Goal: Information Seeking & Learning: Learn about a topic

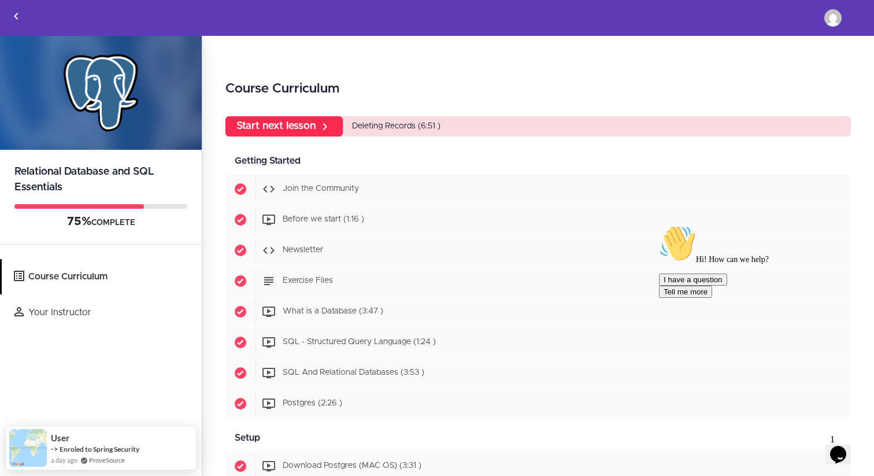
click at [303, 129] on link "Start next lesson" at bounding box center [283, 126] width 117 height 20
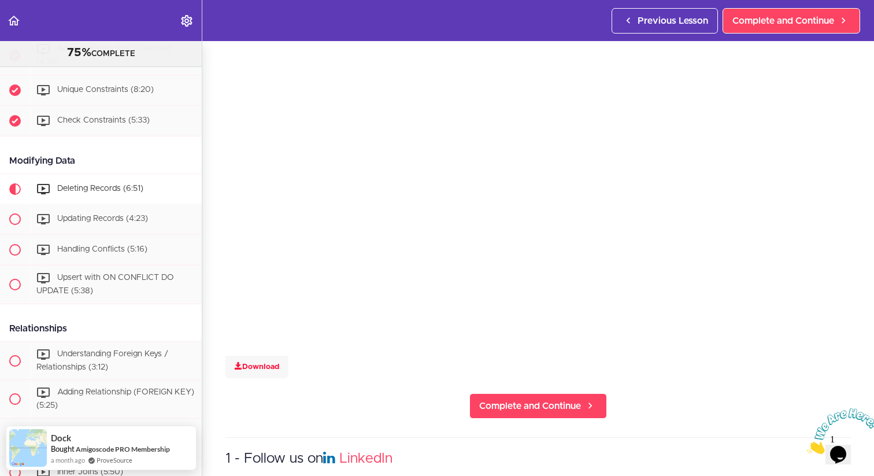
scroll to position [91, 0]
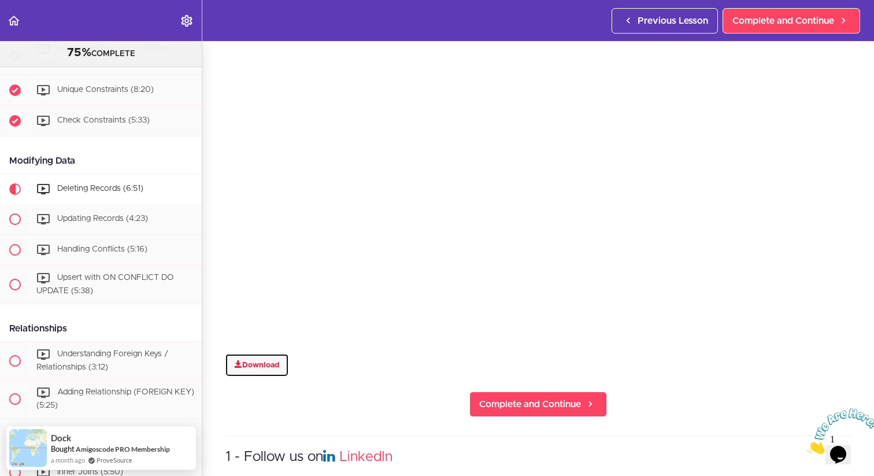
click at [251, 368] on link "Download" at bounding box center [256, 365] width 63 height 23
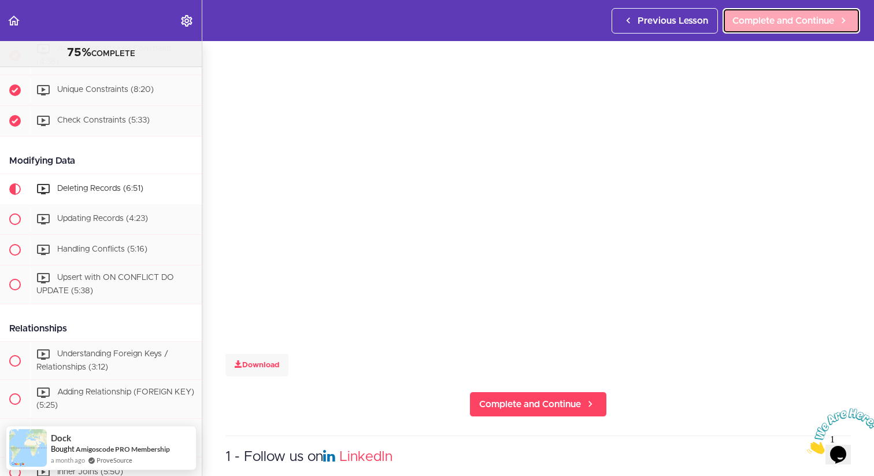
click at [767, 22] on span "Complete and Continue" at bounding box center [783, 21] width 102 height 14
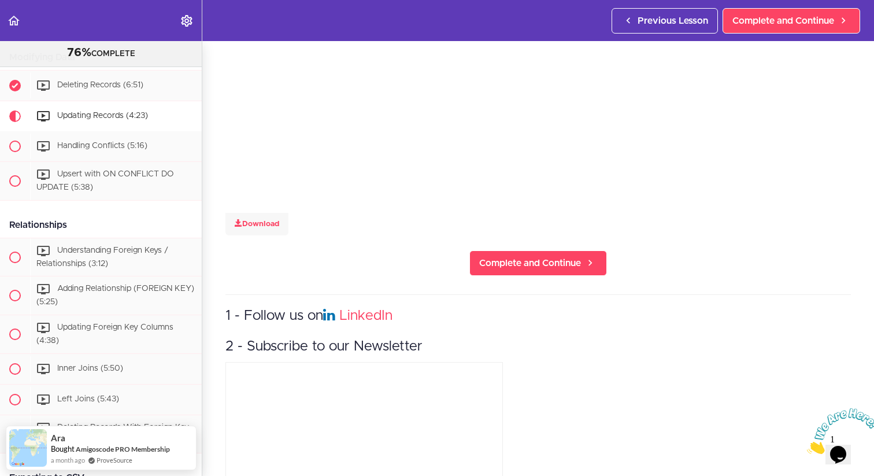
scroll to position [285, 0]
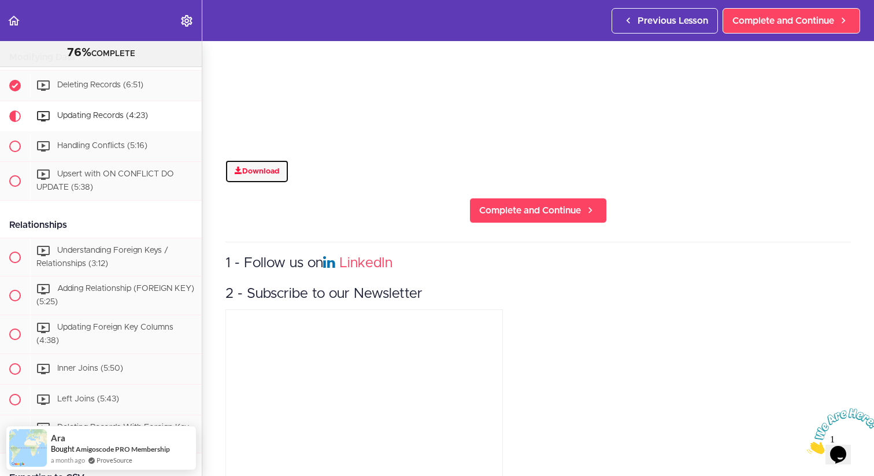
click at [266, 170] on link "Download" at bounding box center [256, 171] width 63 height 23
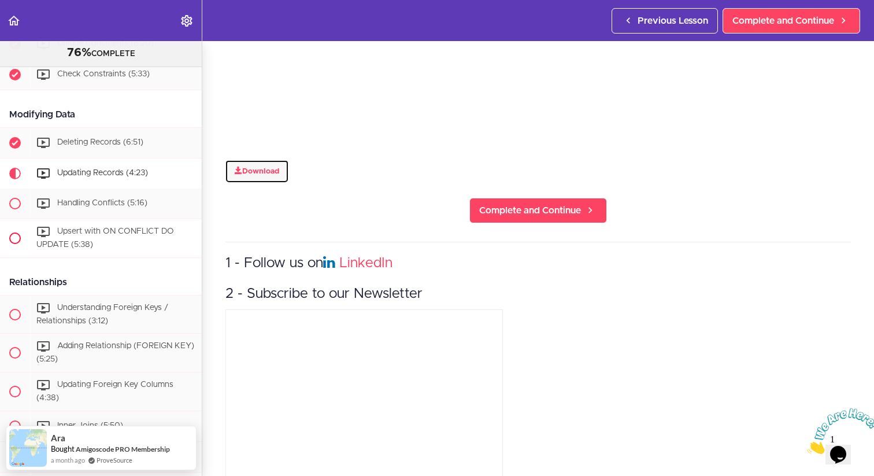
scroll to position [2072, 0]
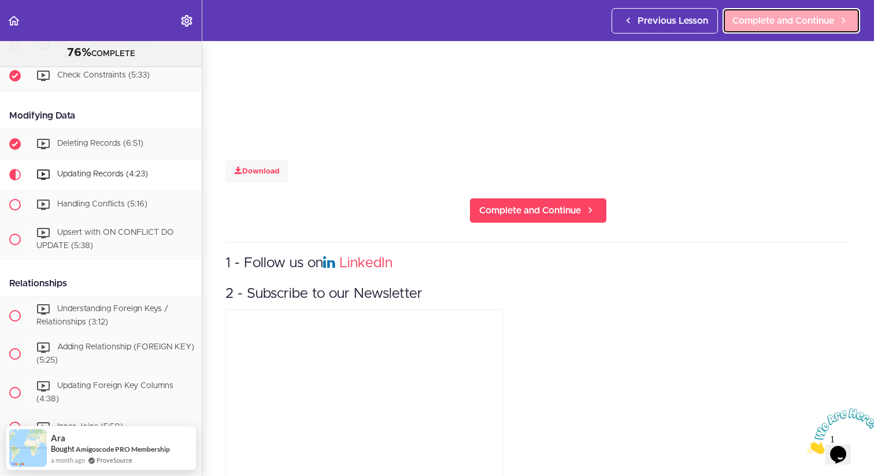
click at [764, 17] on span "Complete and Continue" at bounding box center [783, 21] width 102 height 14
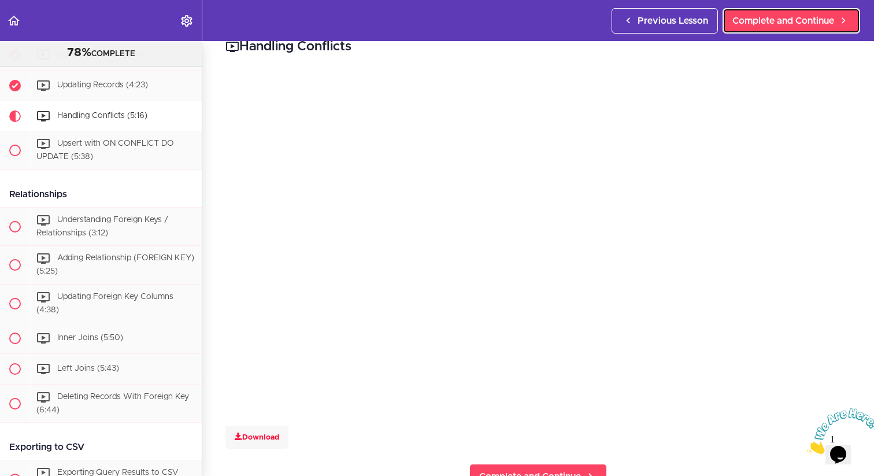
scroll to position [20, 0]
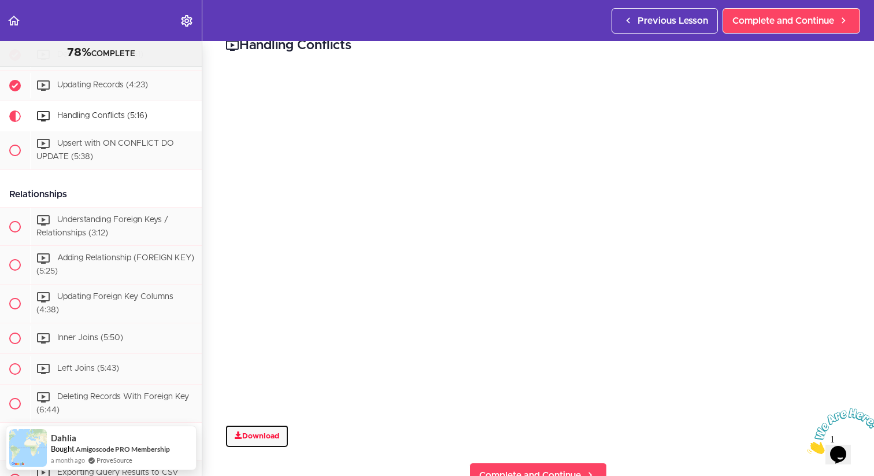
click at [250, 433] on link "Download" at bounding box center [256, 436] width 63 height 23
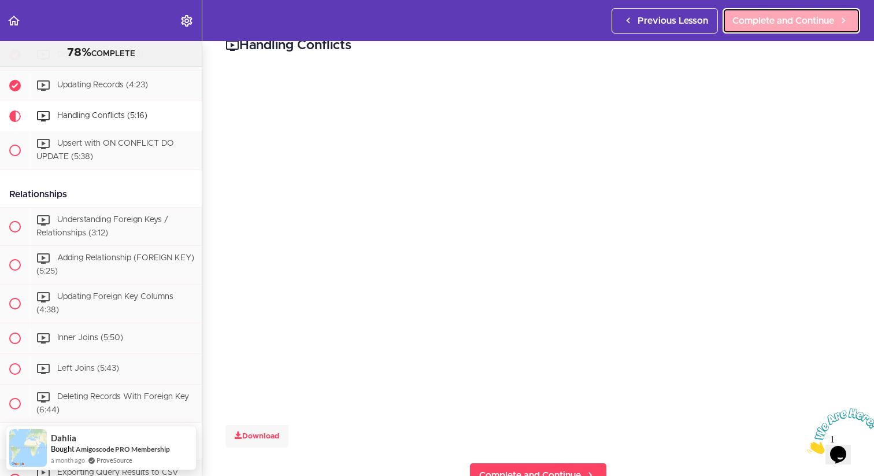
click at [784, 19] on span "Complete and Continue" at bounding box center [783, 21] width 102 height 14
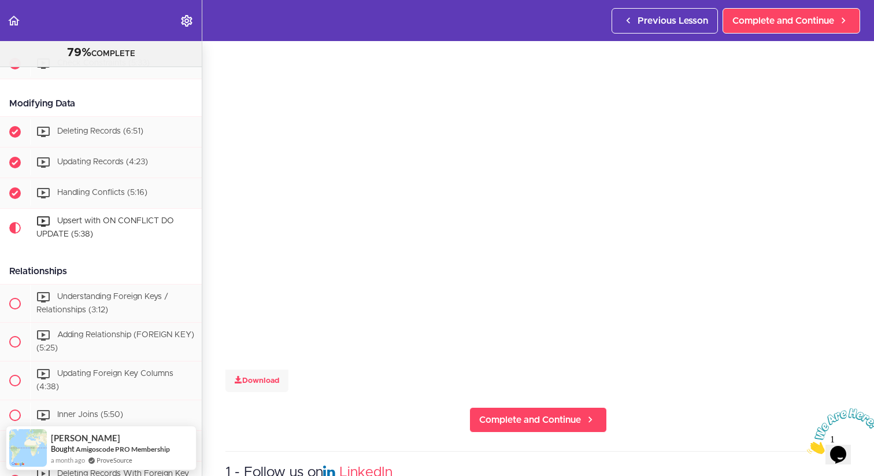
scroll to position [80, 0]
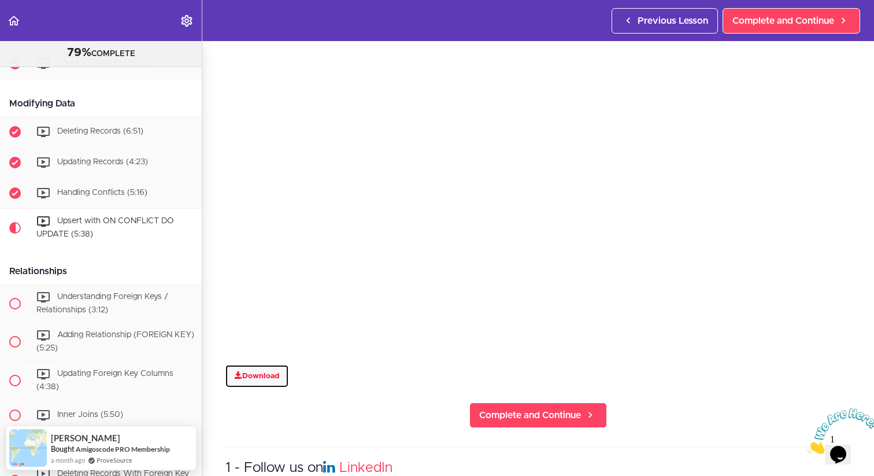
click at [260, 378] on link "Download" at bounding box center [256, 376] width 63 height 23
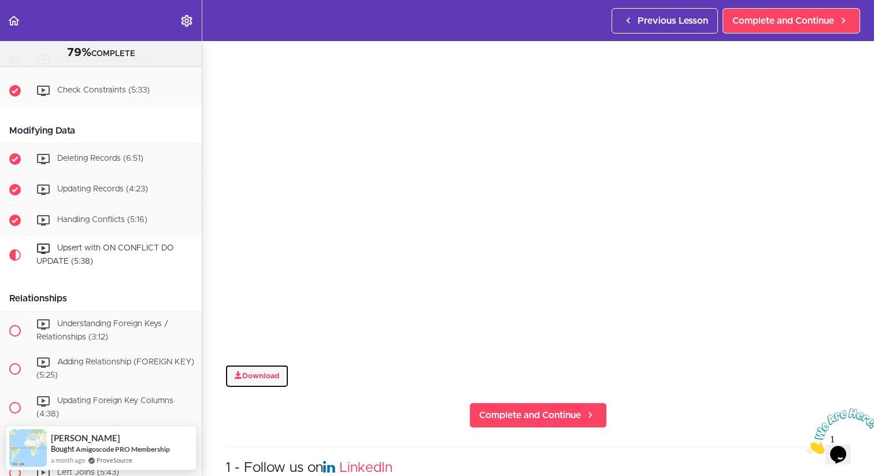
scroll to position [2056, 0]
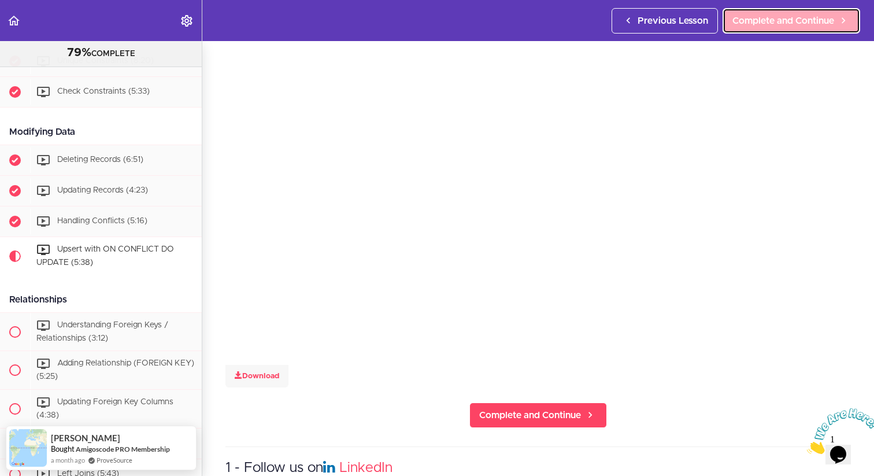
click at [806, 17] on span "Complete and Continue" at bounding box center [783, 21] width 102 height 14
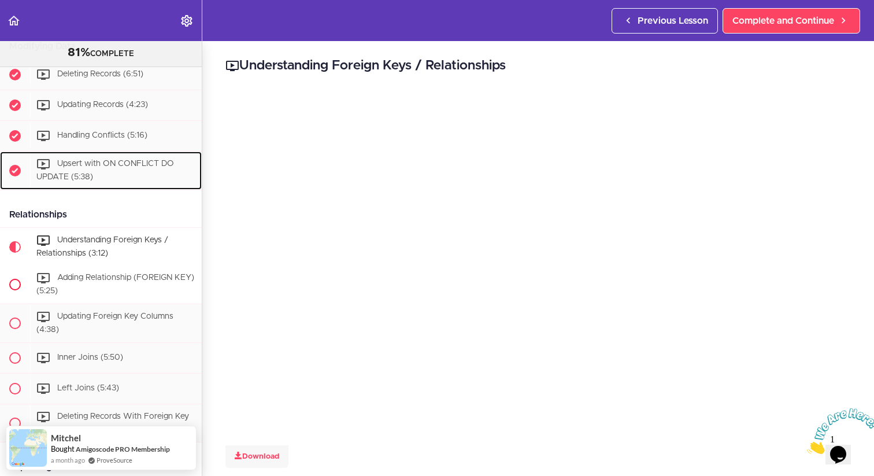
scroll to position [2144, 0]
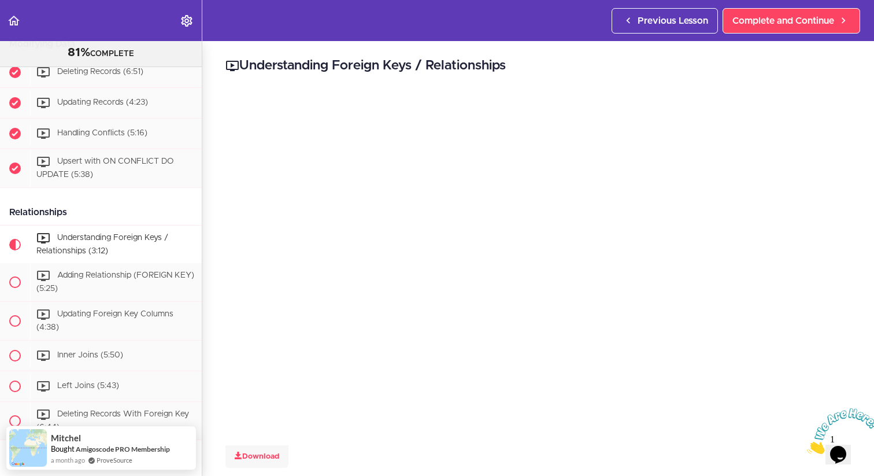
drag, startPoint x: 66, startPoint y: 193, endPoint x: 0, endPoint y: 193, distance: 65.9
click at [0, 199] on div "Relationships" at bounding box center [101, 212] width 202 height 26
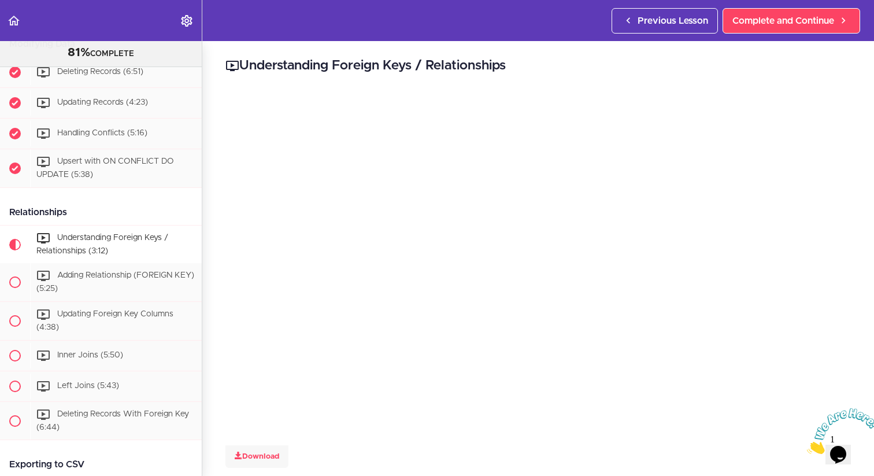
copy div "Relationships"
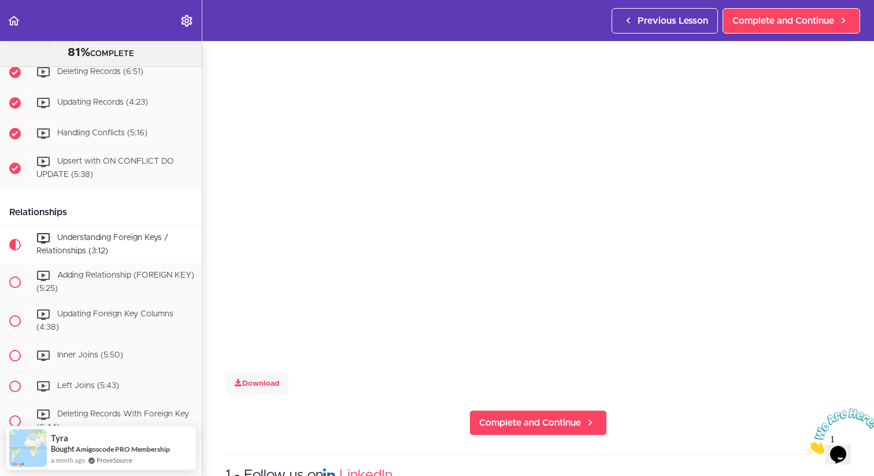
scroll to position [75, 0]
click at [291, 431] on section "Relational Database and SQL Essentials 81% COMPLETE Getting Started Join the Co…" at bounding box center [437, 258] width 874 height 435
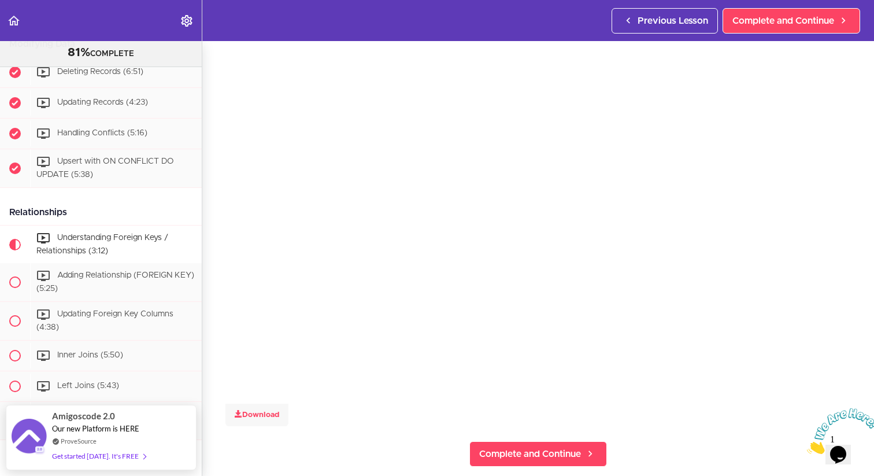
scroll to position [0, 0]
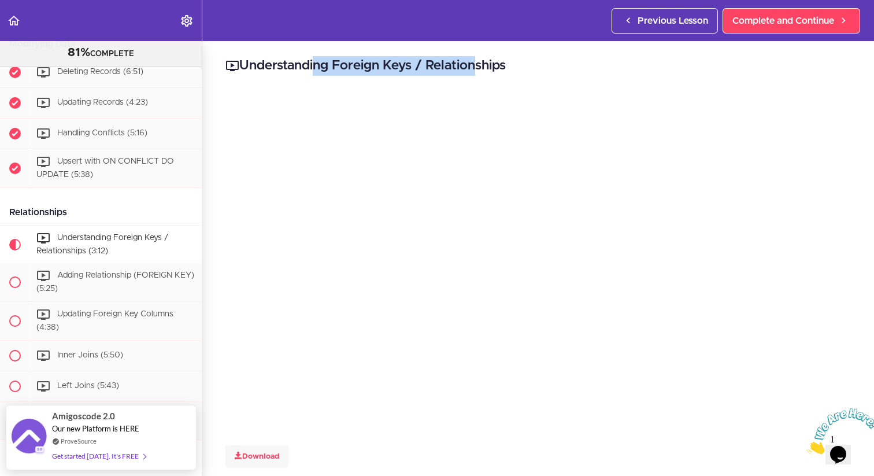
drag, startPoint x: 418, startPoint y: 68, endPoint x: 247, endPoint y: 64, distance: 171.1
click at [247, 64] on h2 "Understanding Foreign Keys / Relationships" at bounding box center [537, 66] width 625 height 20
copy h2 "Understanding Foreign Keys"
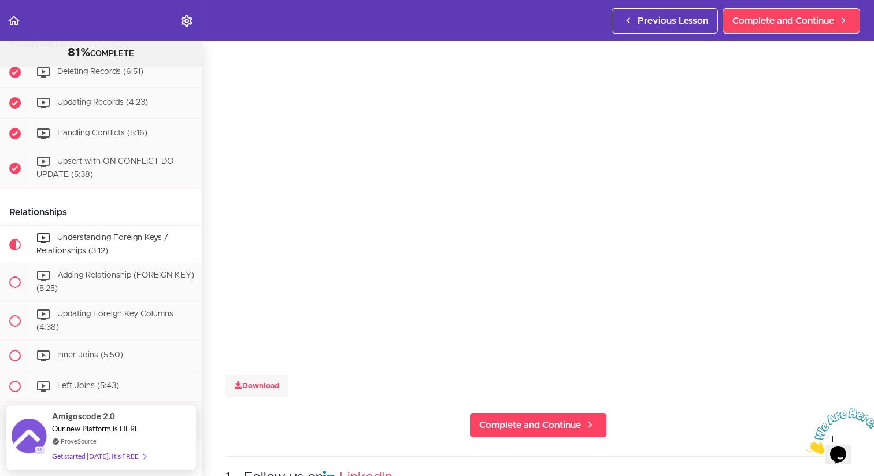
scroll to position [116, 0]
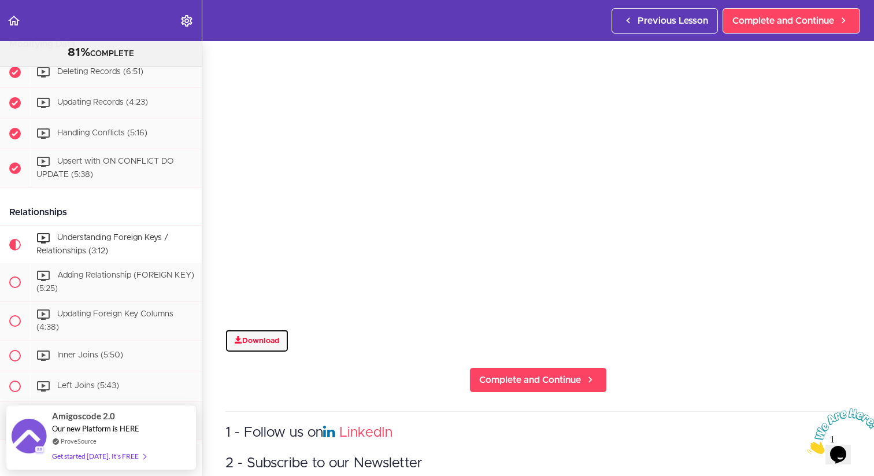
click at [262, 339] on link "Download" at bounding box center [256, 340] width 63 height 23
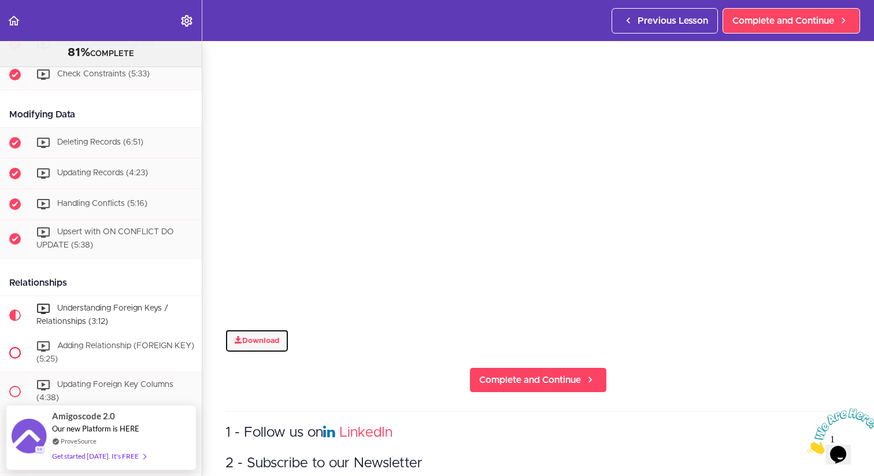
scroll to position [2074, 0]
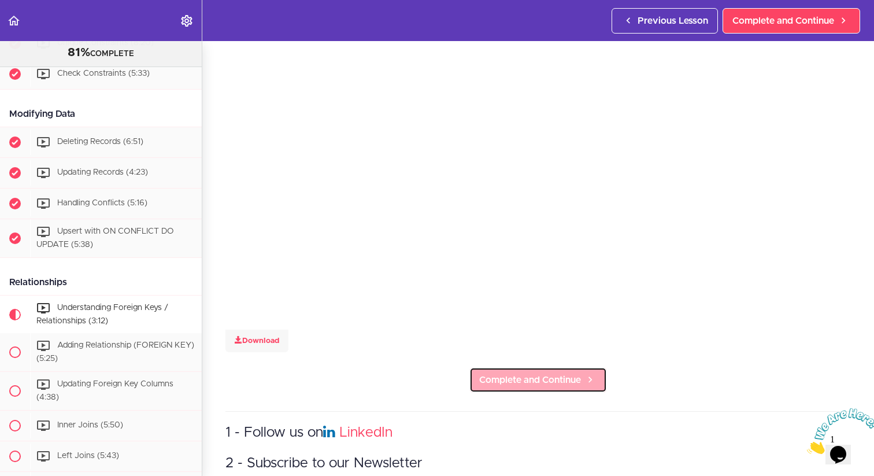
click at [558, 380] on span "Complete and Continue" at bounding box center [530, 380] width 102 height 14
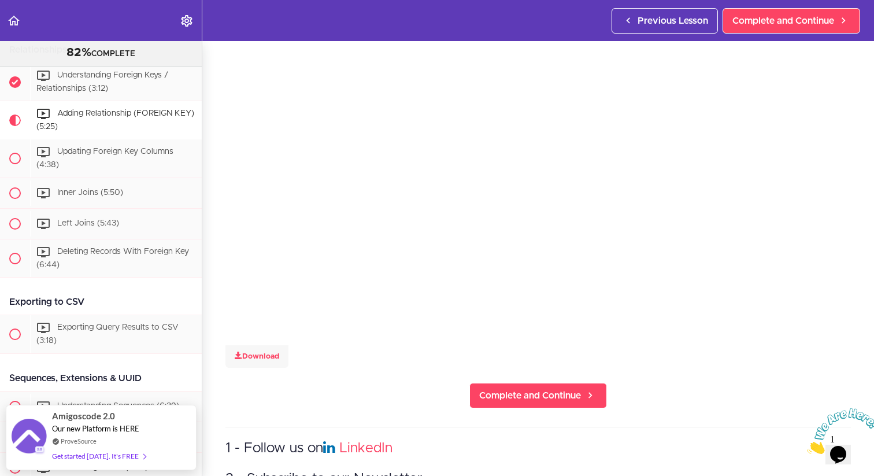
scroll to position [101, 0]
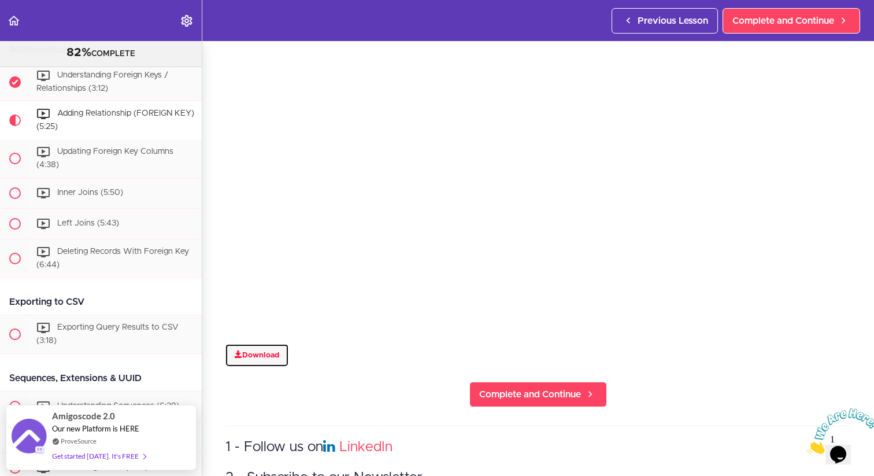
click at [261, 354] on link "Download" at bounding box center [256, 355] width 63 height 23
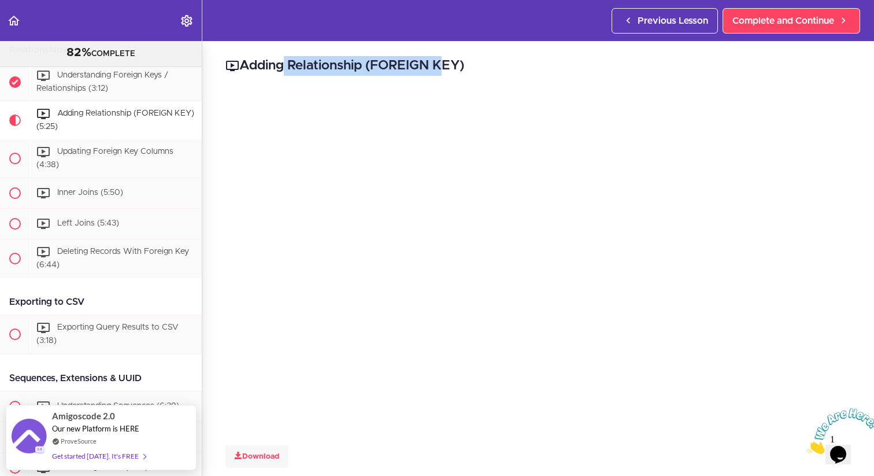
drag, startPoint x: 371, startPoint y: 65, endPoint x: 244, endPoint y: 65, distance: 126.6
click at [244, 65] on h2 "Adding Relationship (FOREIGN KEY)" at bounding box center [537, 66] width 625 height 20
copy h2 "Adding Relationship"
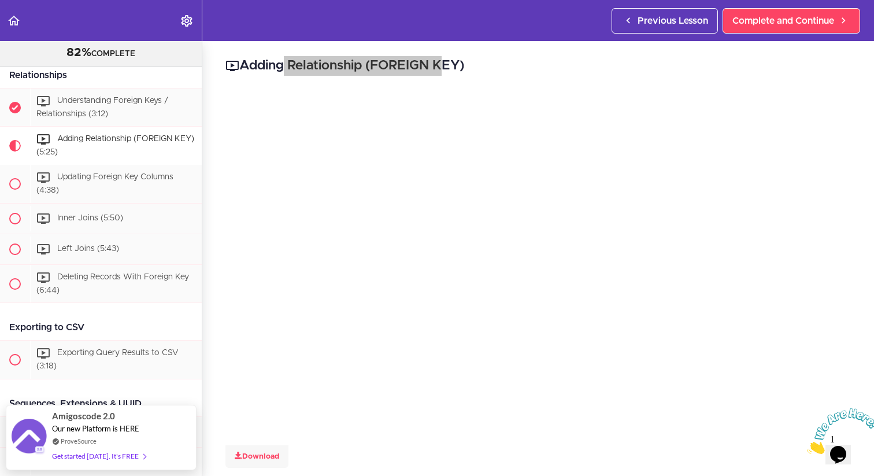
scroll to position [2279, 0]
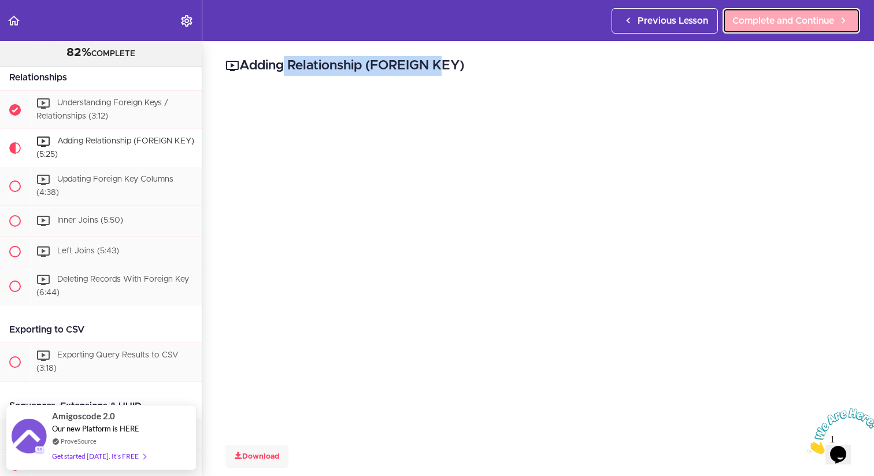
click at [777, 17] on span "Complete and Continue" at bounding box center [783, 21] width 102 height 14
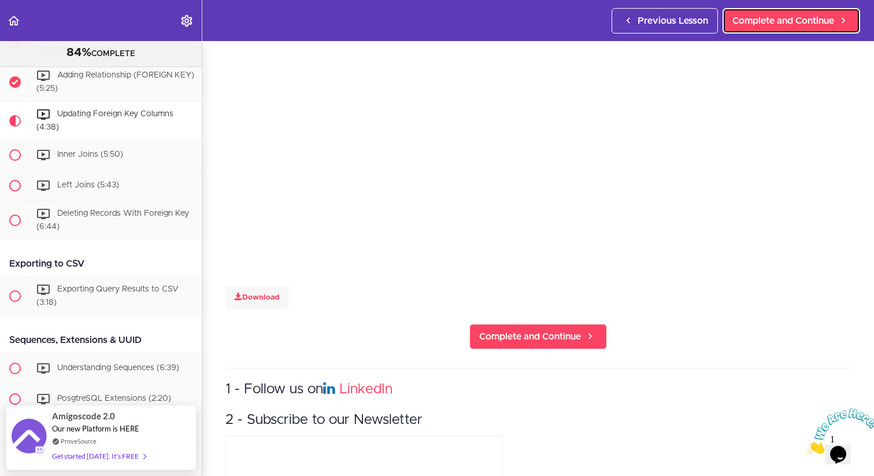
scroll to position [198, 0]
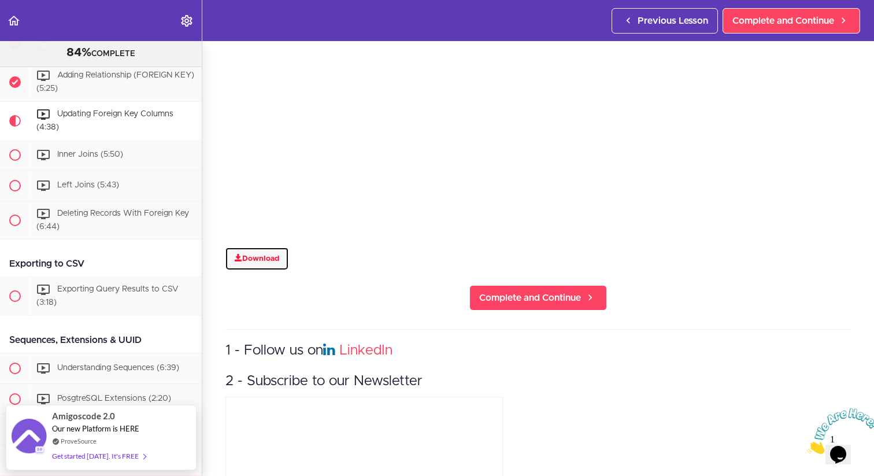
click at [259, 264] on link "Download" at bounding box center [256, 258] width 63 height 23
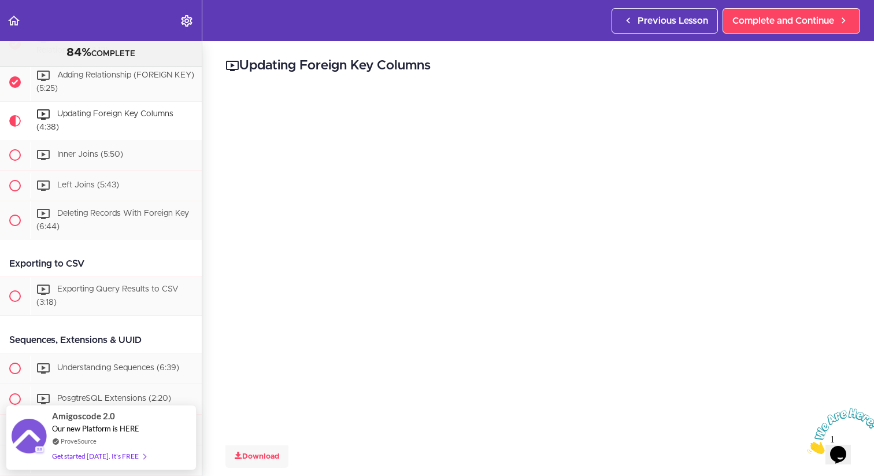
click at [438, 64] on h2 "Updating Foreign Key Columns" at bounding box center [537, 66] width 625 height 20
copy h2 "Updating Foreign Key Columns"
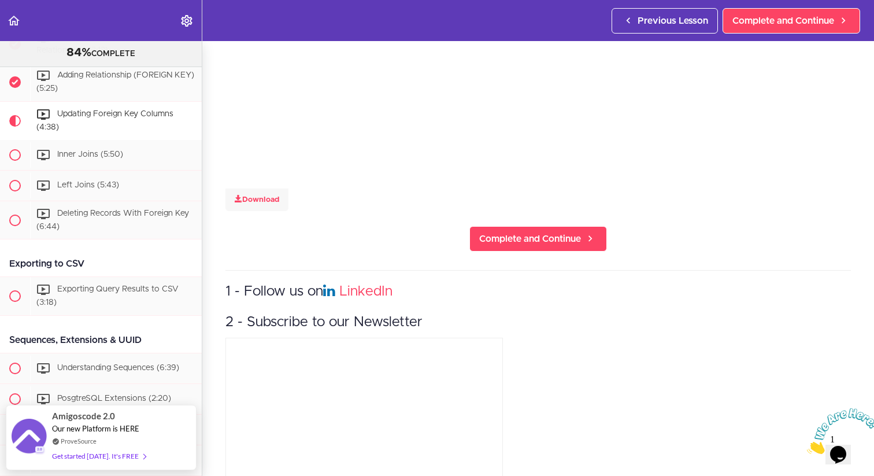
scroll to position [265, 0]
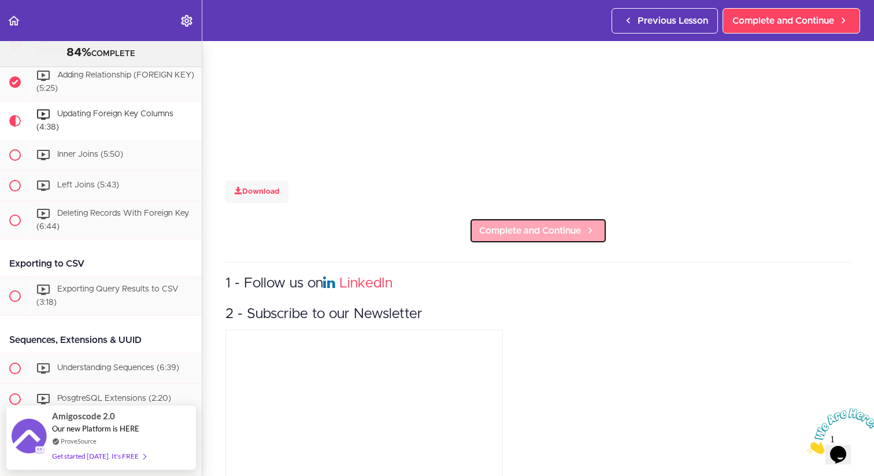
click at [500, 225] on span "Complete and Continue" at bounding box center [530, 231] width 102 height 14
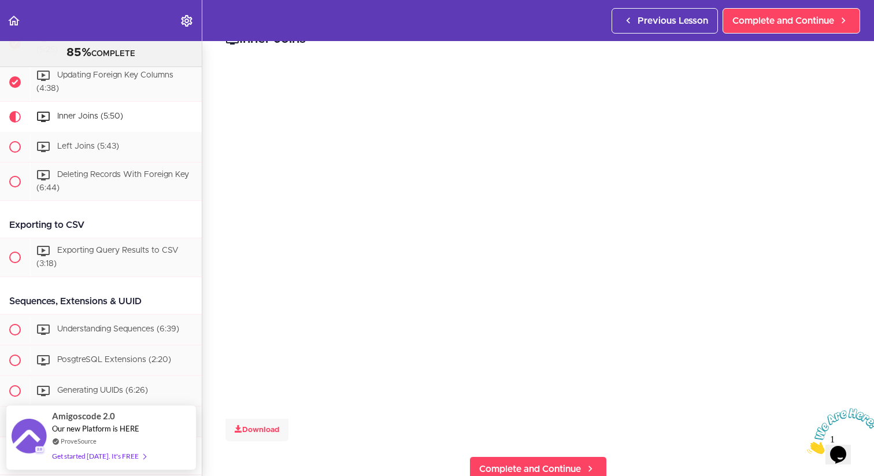
scroll to position [31, 0]
click at [263, 421] on link "Download" at bounding box center [256, 425] width 63 height 23
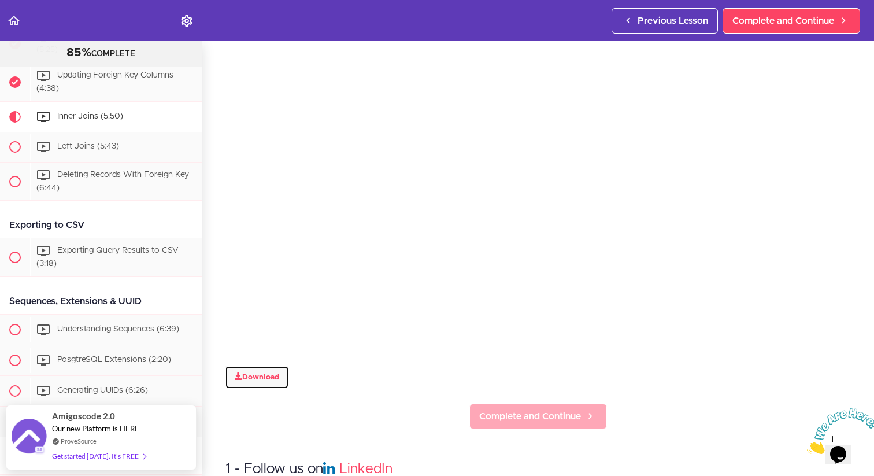
scroll to position [80, 0]
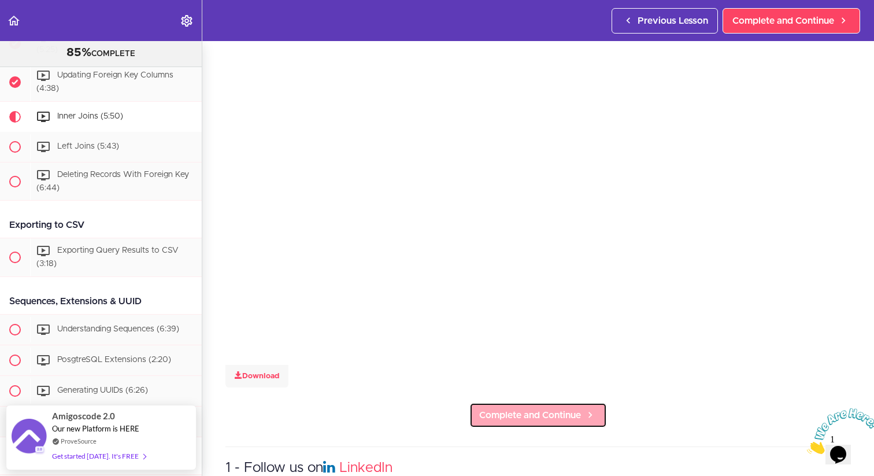
click at [514, 417] on span "Complete and Continue" at bounding box center [530, 415] width 102 height 14
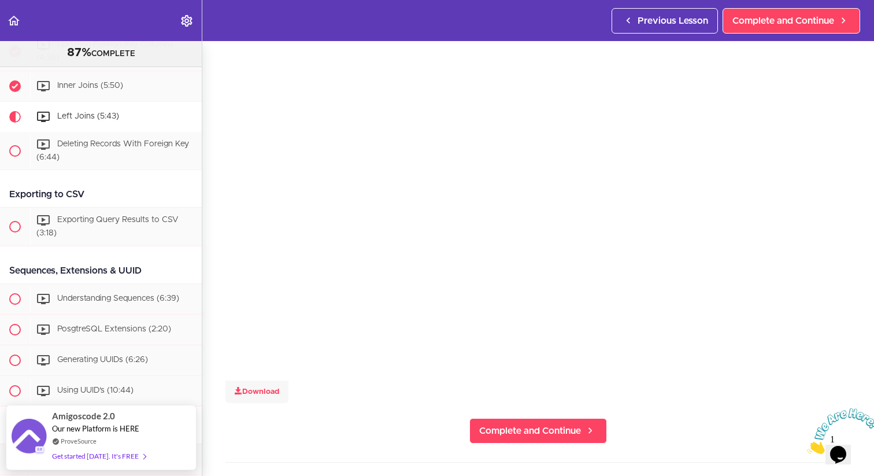
scroll to position [99, 0]
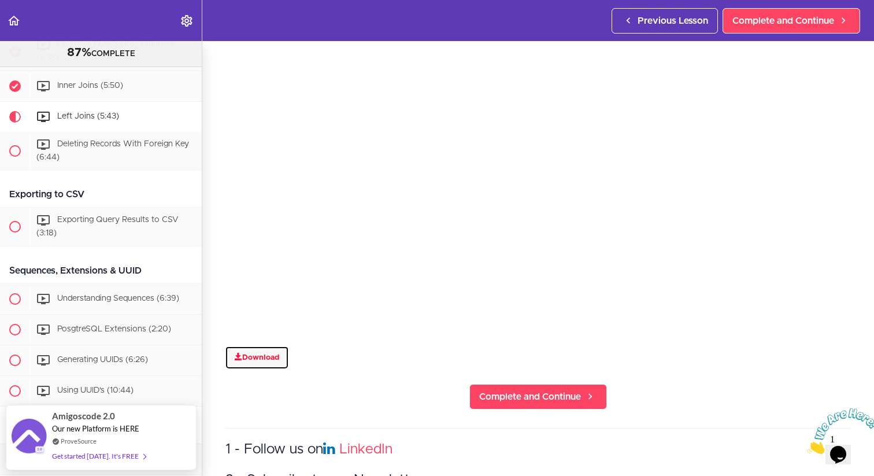
click at [276, 361] on link "Download" at bounding box center [256, 357] width 63 height 23
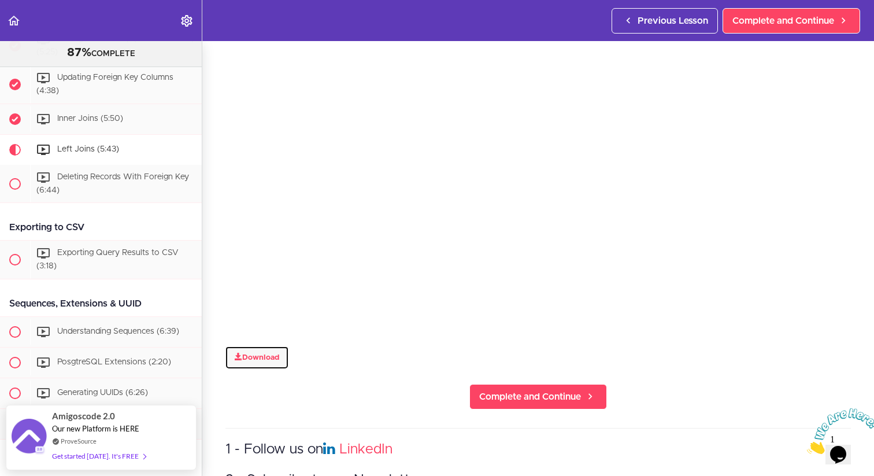
scroll to position [2378, 0]
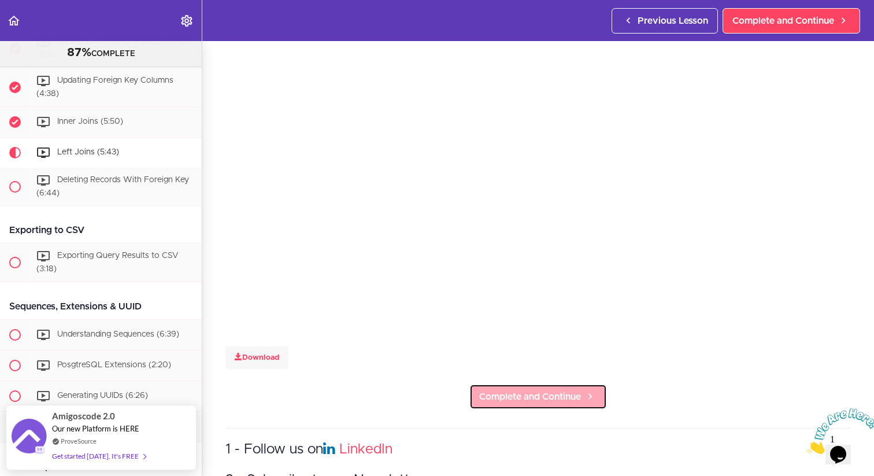
click at [491, 396] on span "Complete and Continue" at bounding box center [530, 396] width 102 height 14
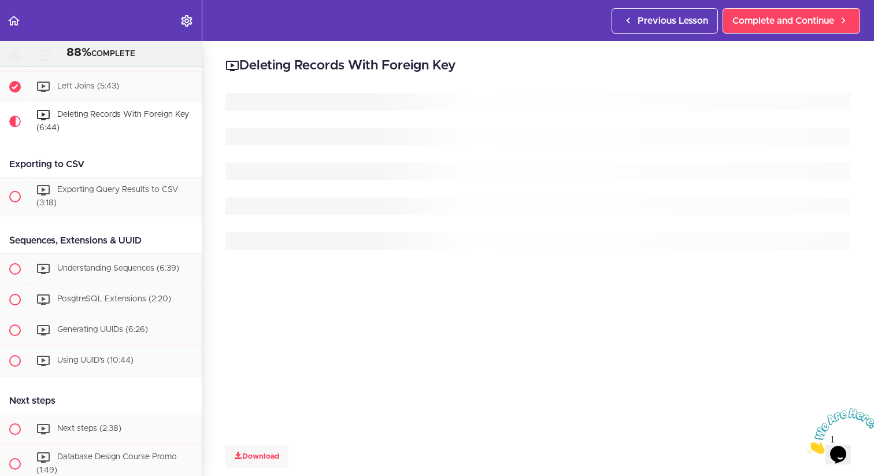
scroll to position [2444, 0]
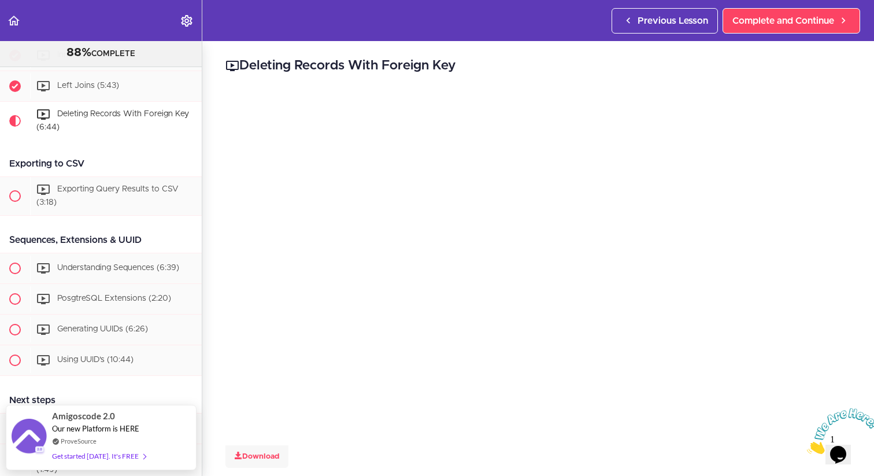
drag, startPoint x: 247, startPoint y: 65, endPoint x: 463, endPoint y: 64, distance: 216.1
click at [463, 64] on h2 "Deleting Records With Foreign Key" at bounding box center [537, 66] width 625 height 20
copy h2 "Deleting Records With Foreign Key"
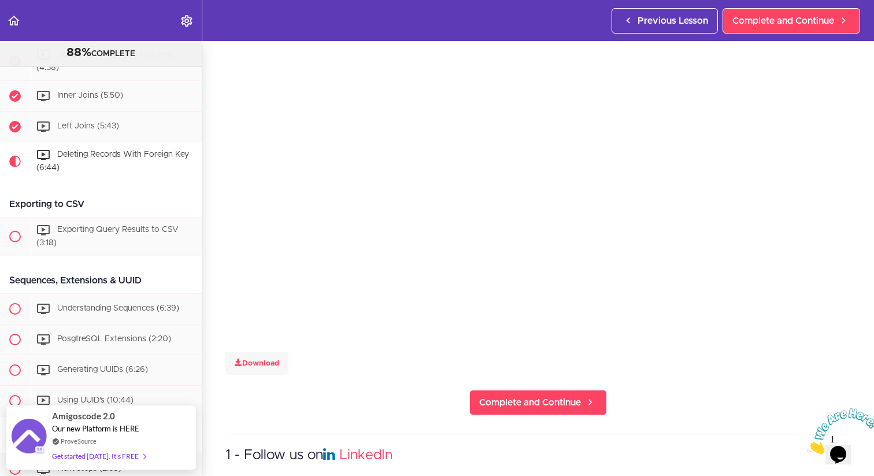
scroll to position [143, 0]
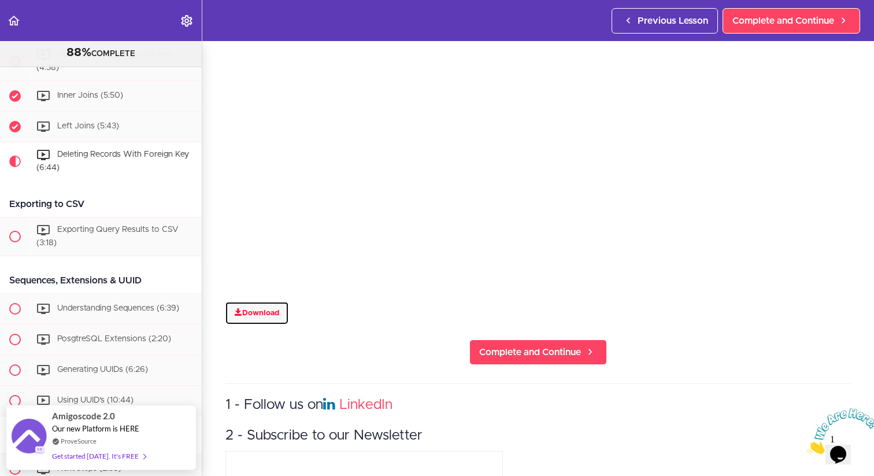
click at [258, 311] on link "Download" at bounding box center [256, 313] width 63 height 23
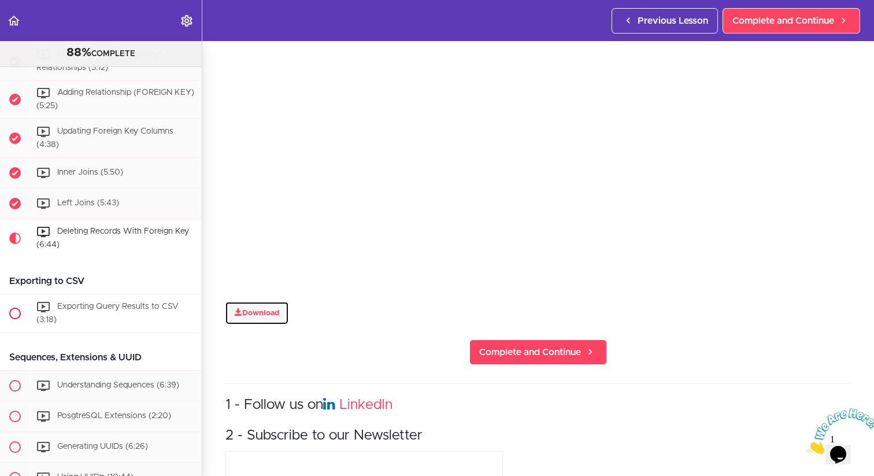
scroll to position [2313, 0]
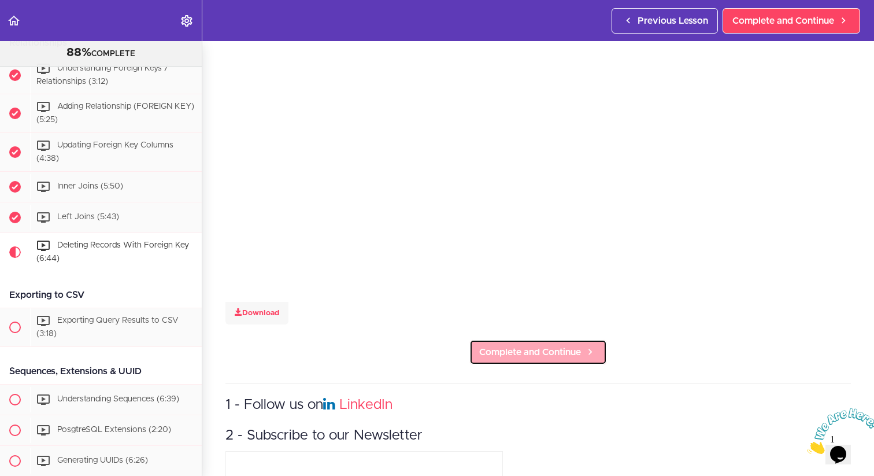
click at [531, 358] on span "Complete and Continue" at bounding box center [530, 352] width 102 height 14
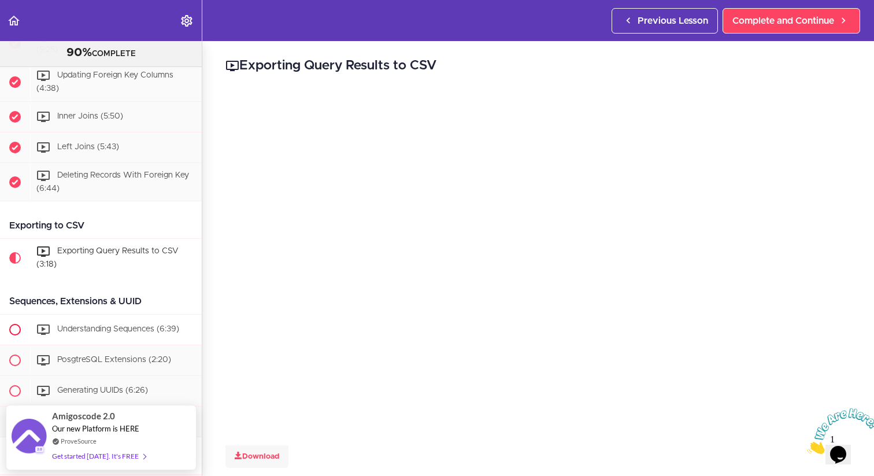
scroll to position [2520, 0]
